Goal: Navigation & Orientation: Find specific page/section

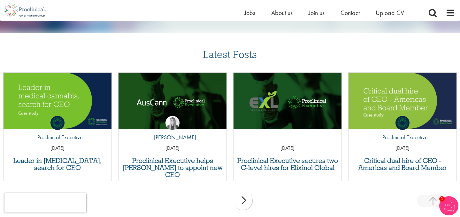
scroll to position [485, 0]
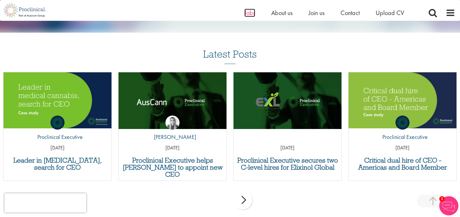
click at [247, 12] on span "Jobs" at bounding box center [249, 13] width 11 height 8
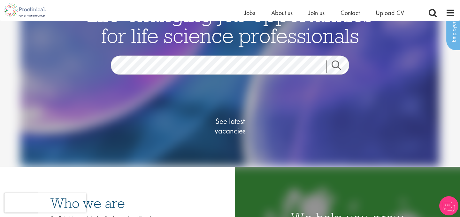
scroll to position [39, 0]
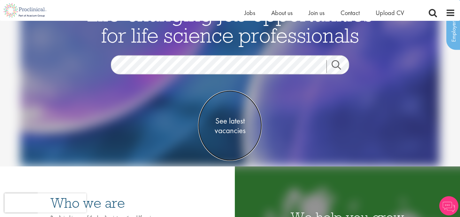
click at [232, 128] on span "See latest vacancies" at bounding box center [230, 125] width 64 height 19
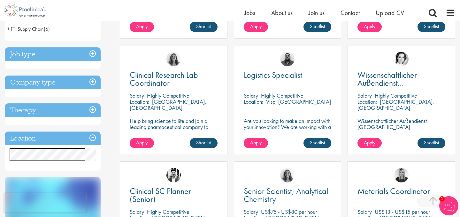
scroll to position [237, 0]
